Goal: Information Seeking & Learning: Learn about a topic

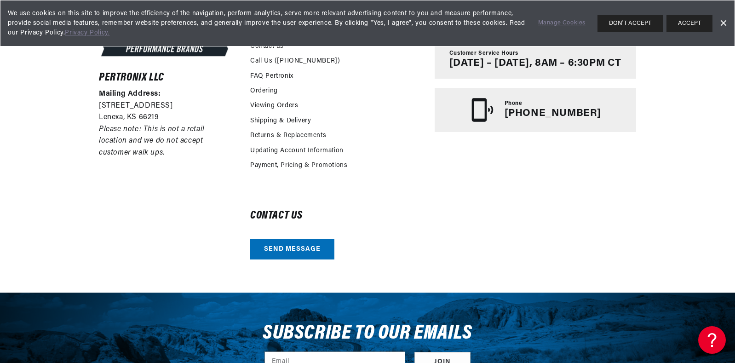
scroll to position [0, 279]
click at [294, 246] on link "Send message" at bounding box center [292, 249] width 84 height 21
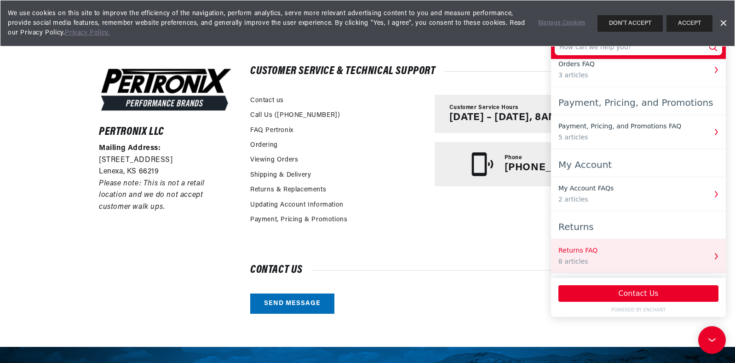
click at [571, 251] on div "Returns FAQ" at bounding box center [632, 251] width 148 height 10
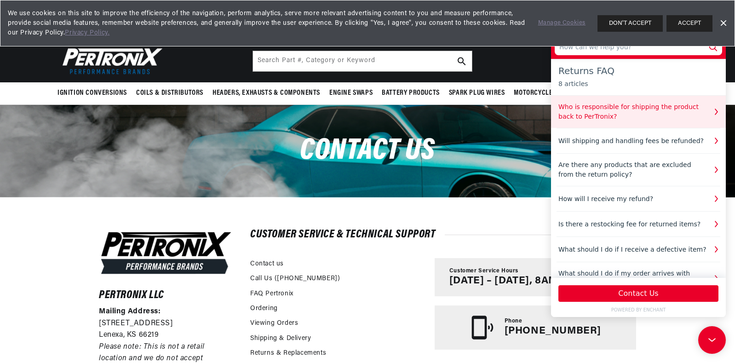
scroll to position [0, 0]
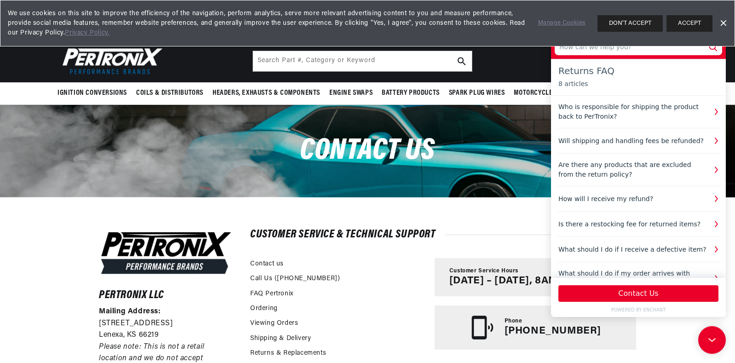
click at [712, 50] on icon at bounding box center [713, 47] width 12 height 12
click at [720, 23] on link "Dismiss Banner" at bounding box center [723, 24] width 14 height 14
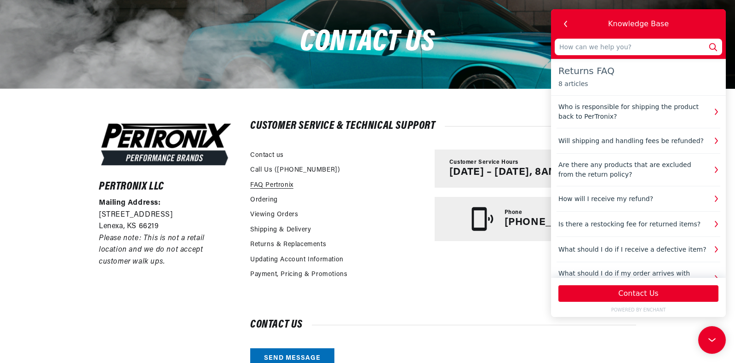
scroll to position [0, 279]
click at [266, 184] on link "FAQ Pertronix" at bounding box center [271, 185] width 43 height 10
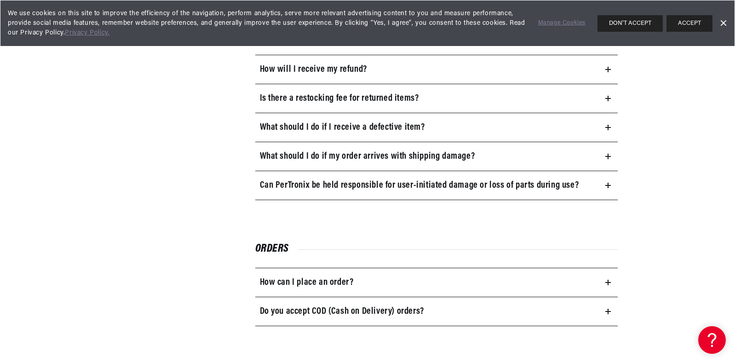
scroll to position [0, 279]
click at [350, 188] on h3 "Can PerTronix be held responsible for user-initiated damage or loss of parts du…" at bounding box center [419, 185] width 319 height 15
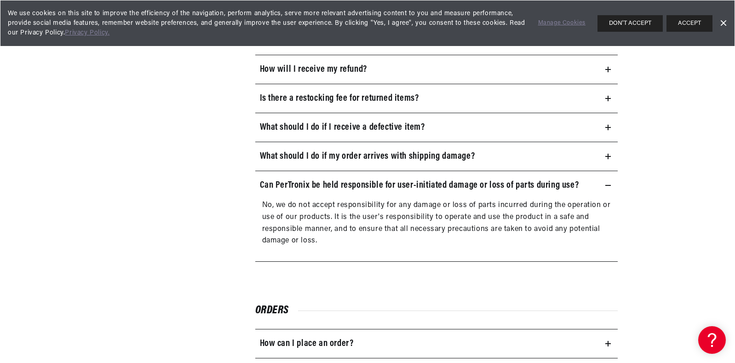
scroll to position [0, 41]
click at [348, 189] on h3 "Can PerTronix be held responsible for user-initiated damage or loss of parts du…" at bounding box center [419, 185] width 319 height 15
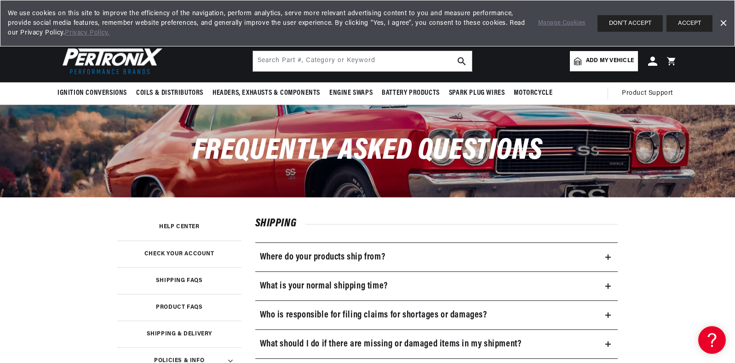
scroll to position [0, 0]
